Goal: Task Accomplishment & Management: Manage account settings

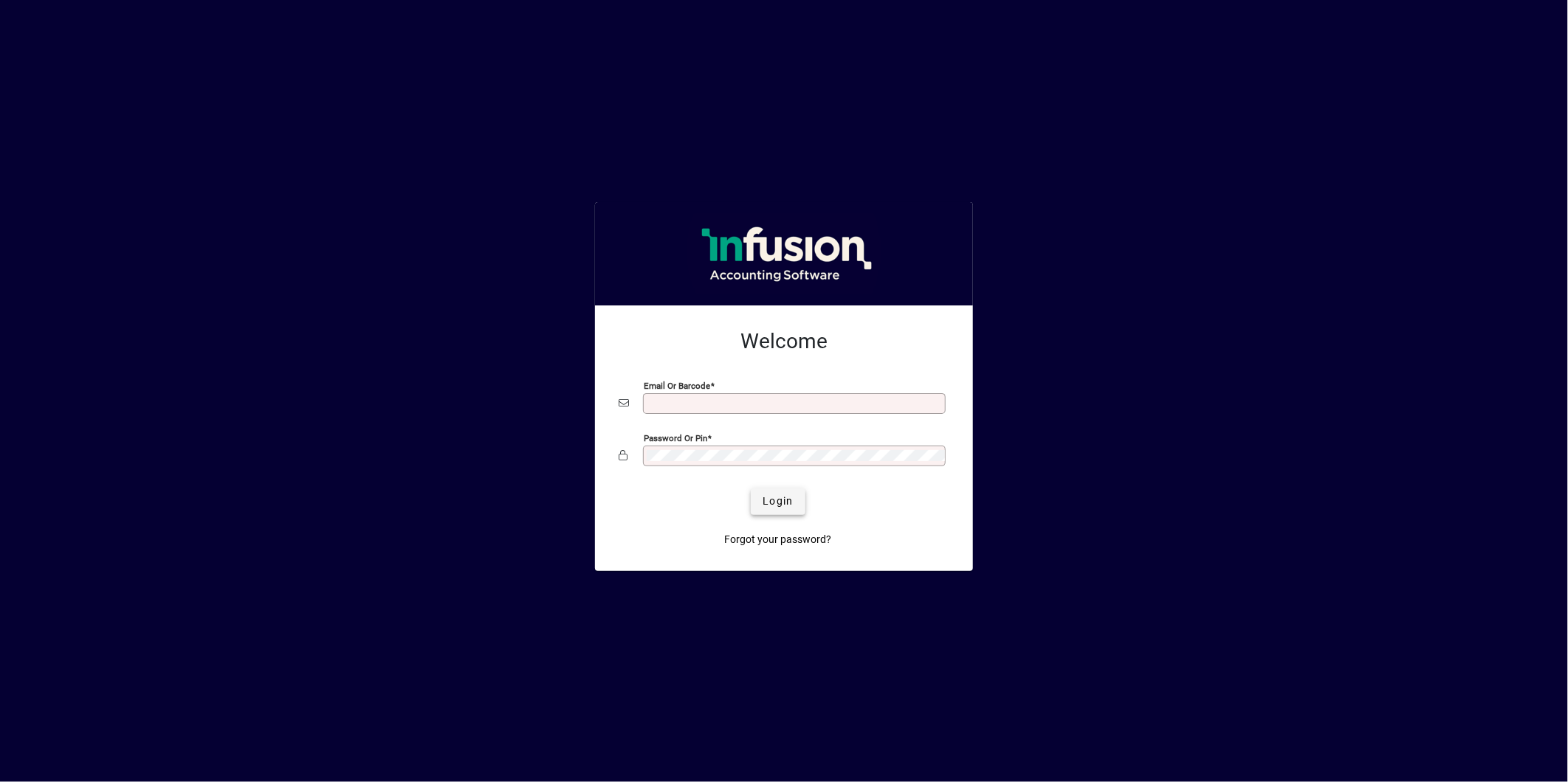
type input "**********"
click at [771, 507] on span "Login" at bounding box center [777, 501] width 30 height 16
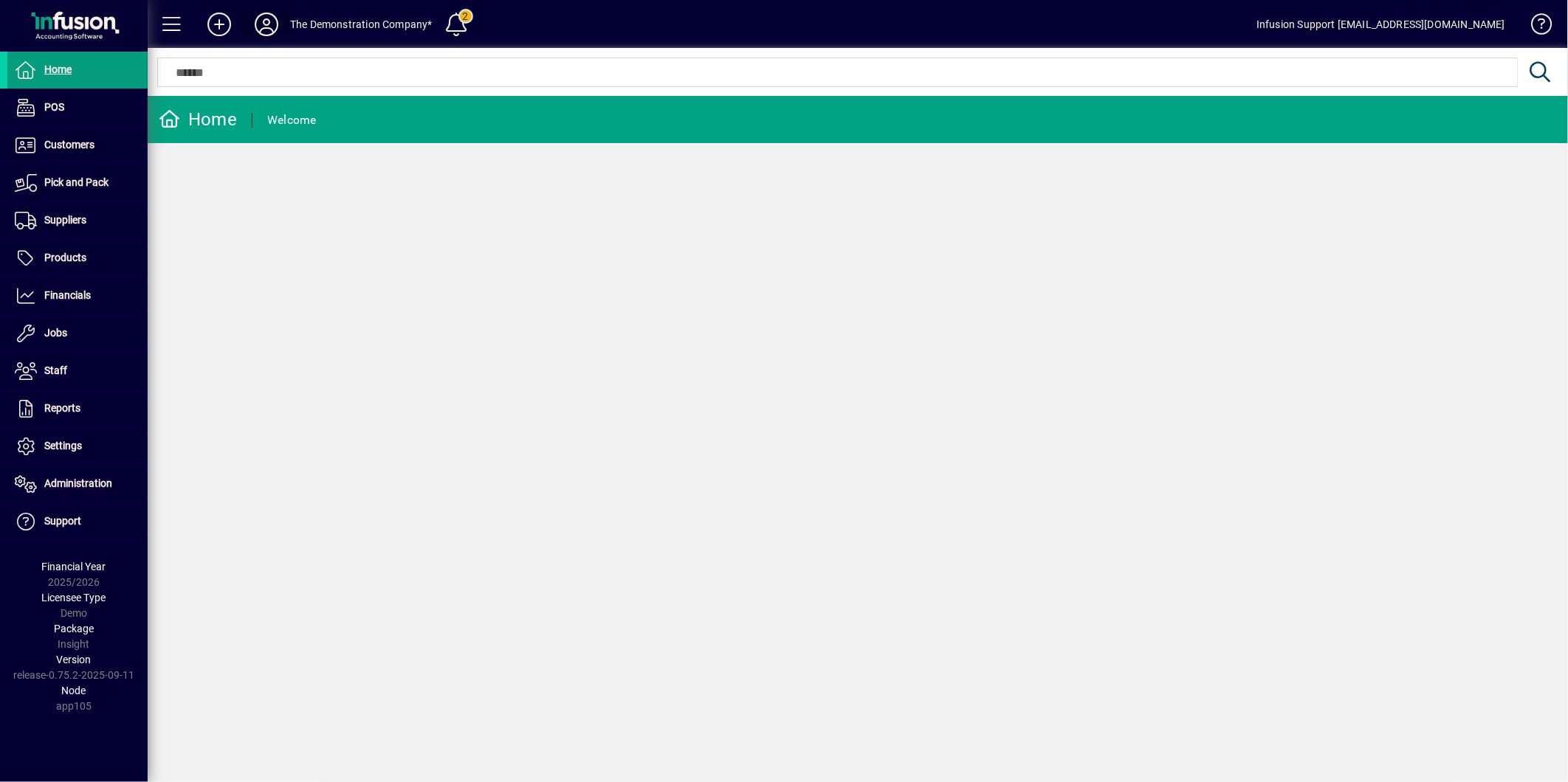
click at [259, 19] on icon at bounding box center [267, 23] width 29 height 23
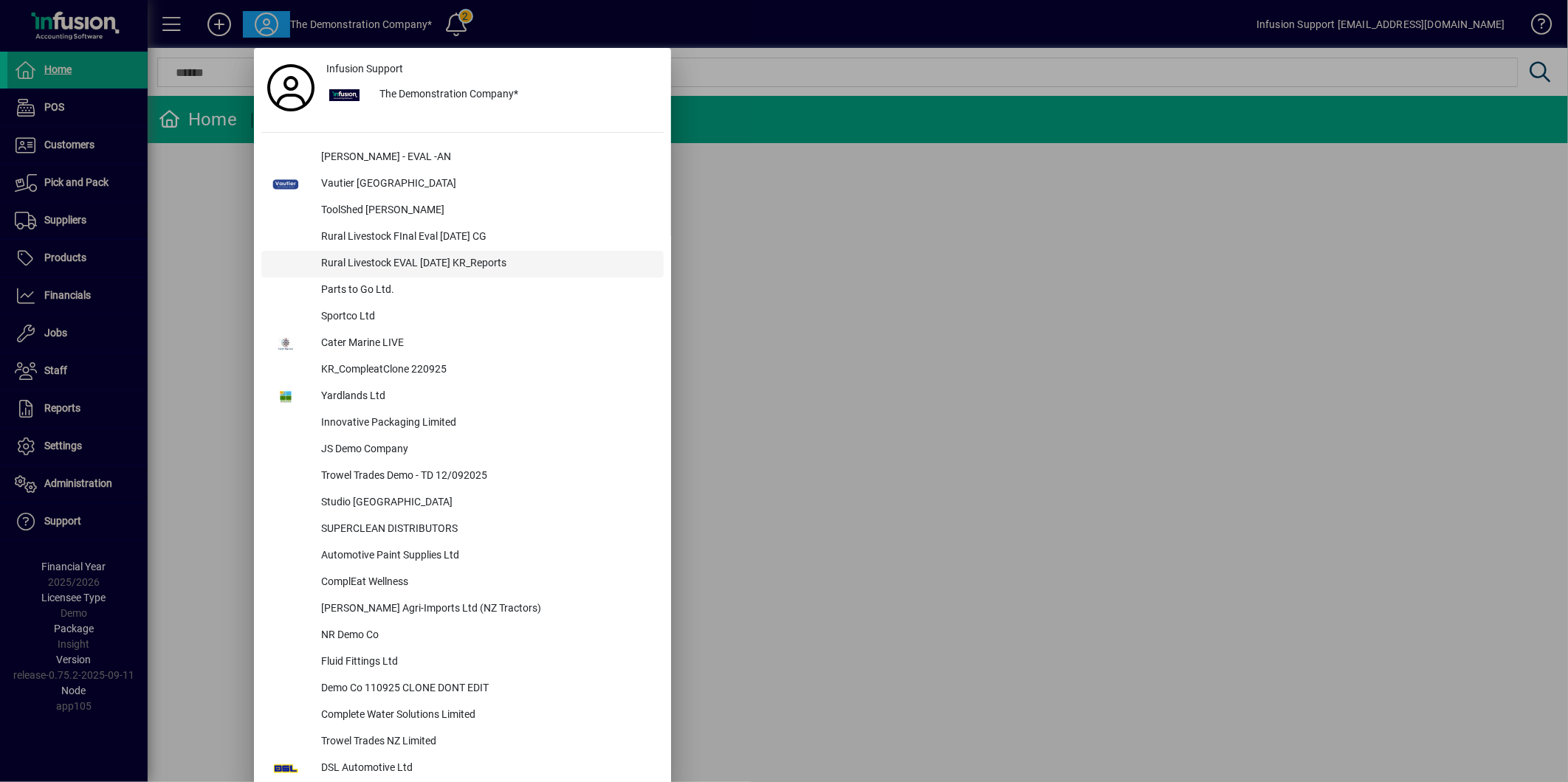
click at [404, 255] on div "Rural Livestock EVAL [DATE] KR_Reports" at bounding box center [486, 264] width 354 height 27
